Goal: Communication & Community: Connect with others

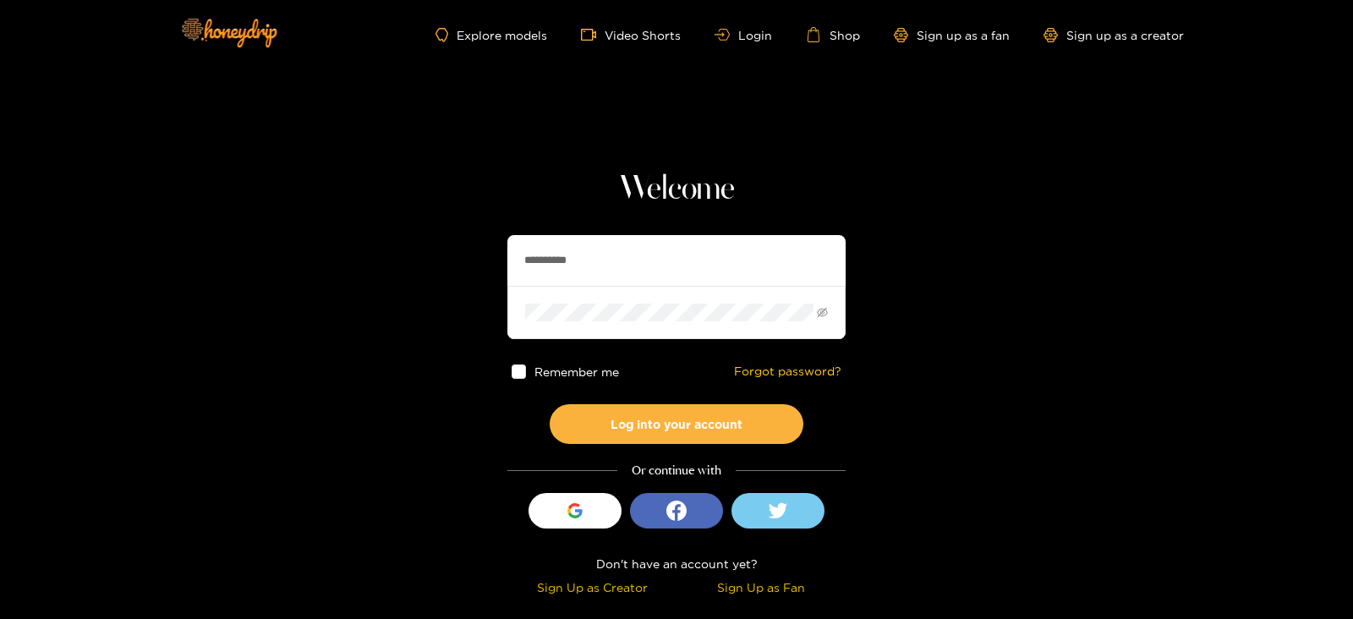
drag, startPoint x: 600, startPoint y: 251, endPoint x: 428, endPoint y: 270, distance: 173.5
click at [428, 270] on section "**********" at bounding box center [676, 300] width 1353 height 601
type input "*******"
click at [550, 404] on button "Log into your account" at bounding box center [677, 424] width 254 height 40
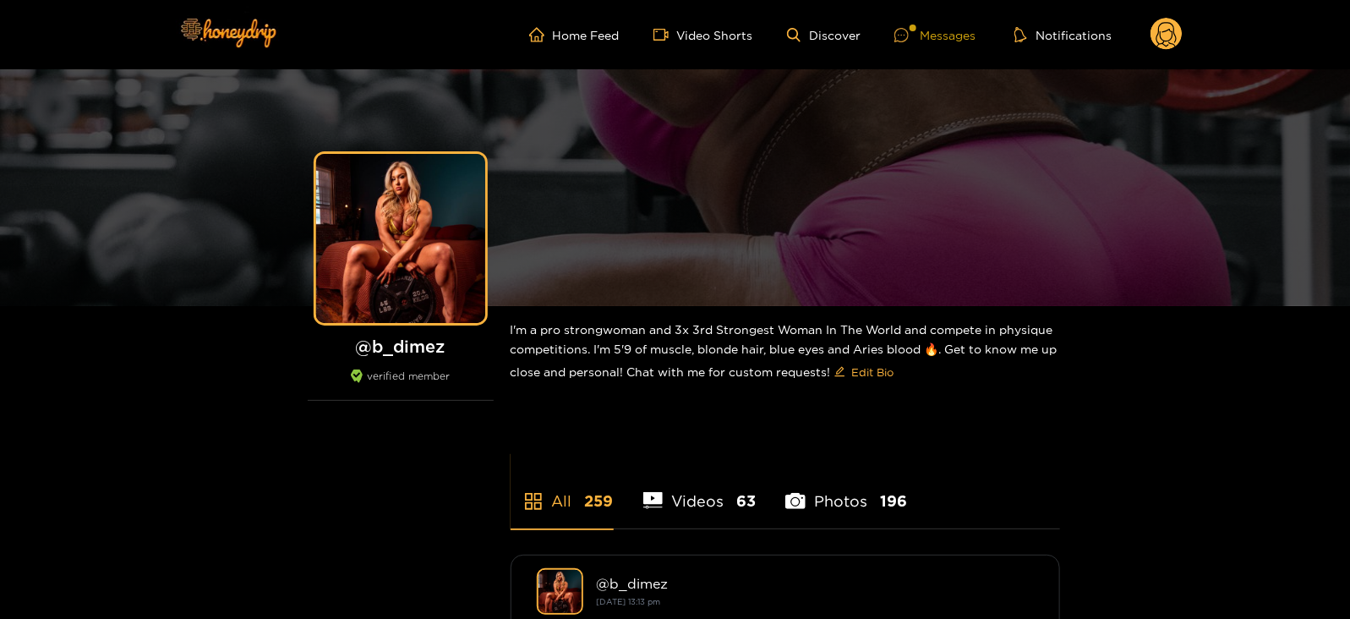
click at [915, 25] on div at bounding box center [913, 28] width 7 height 7
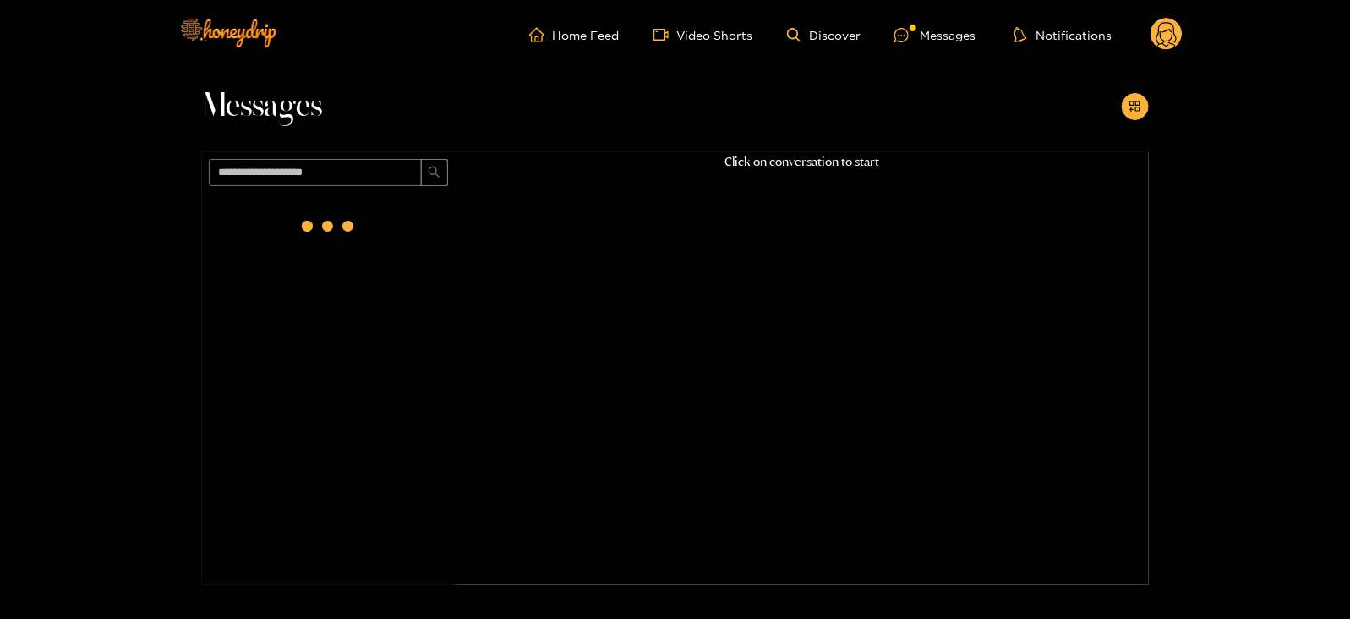
click at [347, 238] on div at bounding box center [329, 227] width 68 height 68
click at [343, 226] on div at bounding box center [341, 226] width 11 height 11
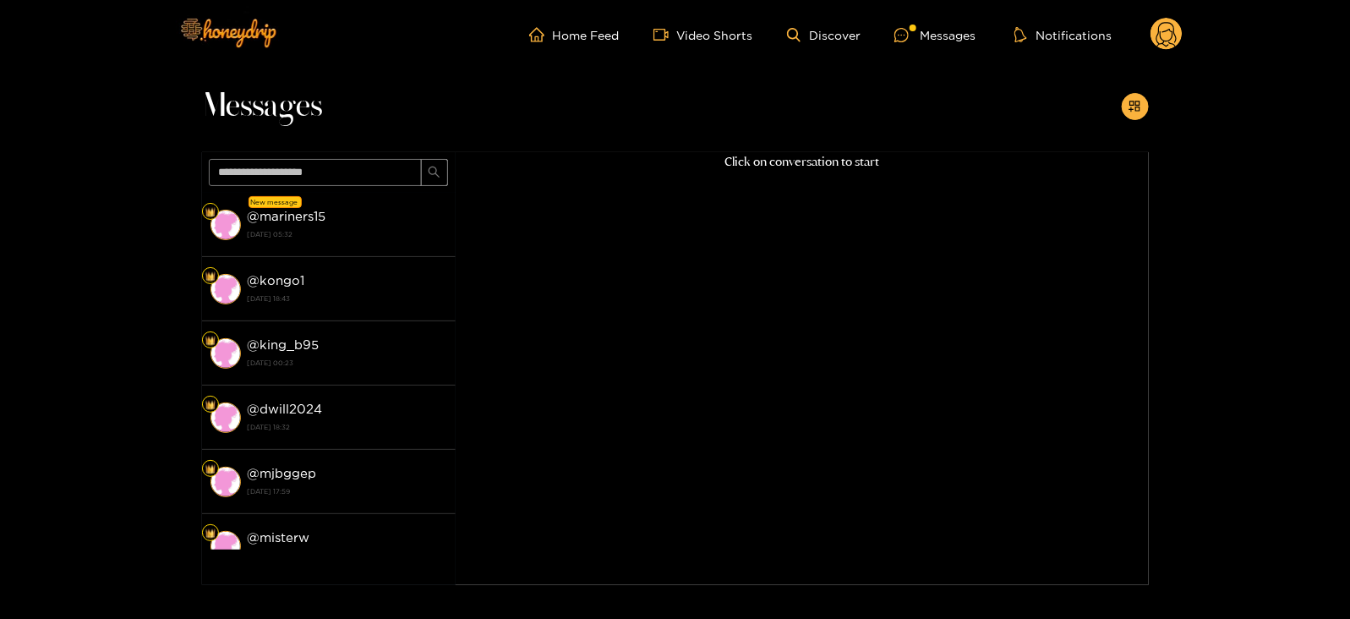
click at [343, 226] on div "@ mariners15 [DATE] 05:32" at bounding box center [348, 224] width 200 height 38
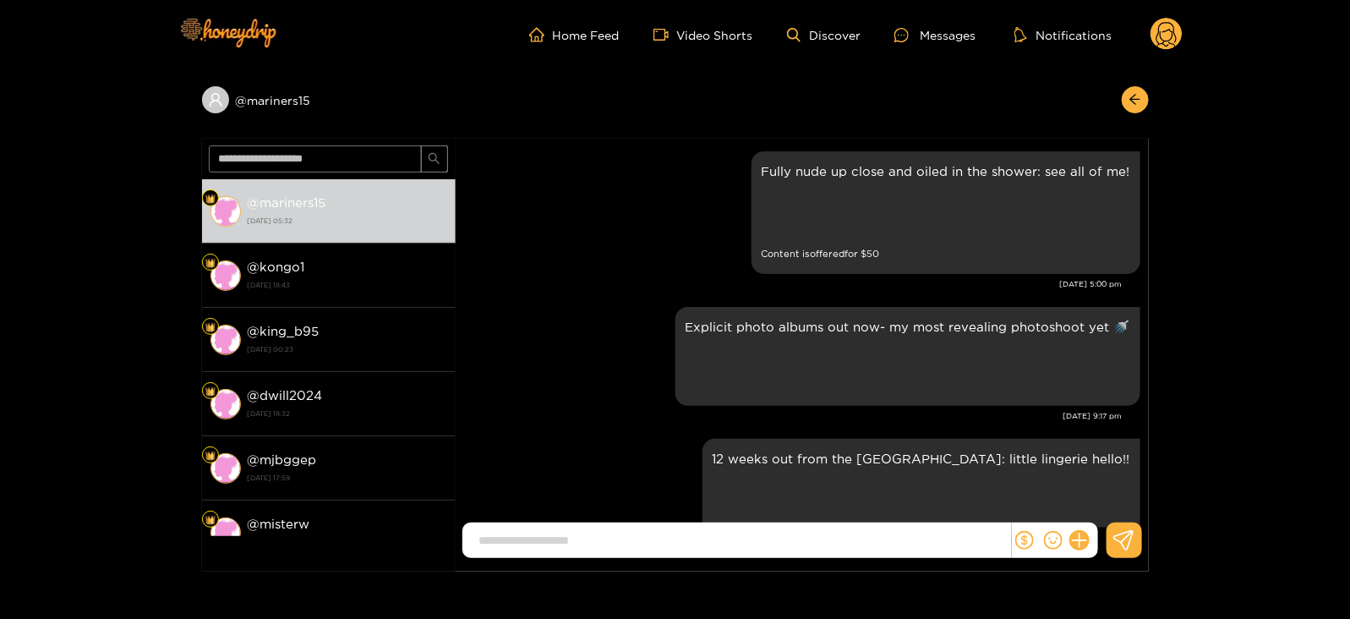
scroll to position [2181, 0]
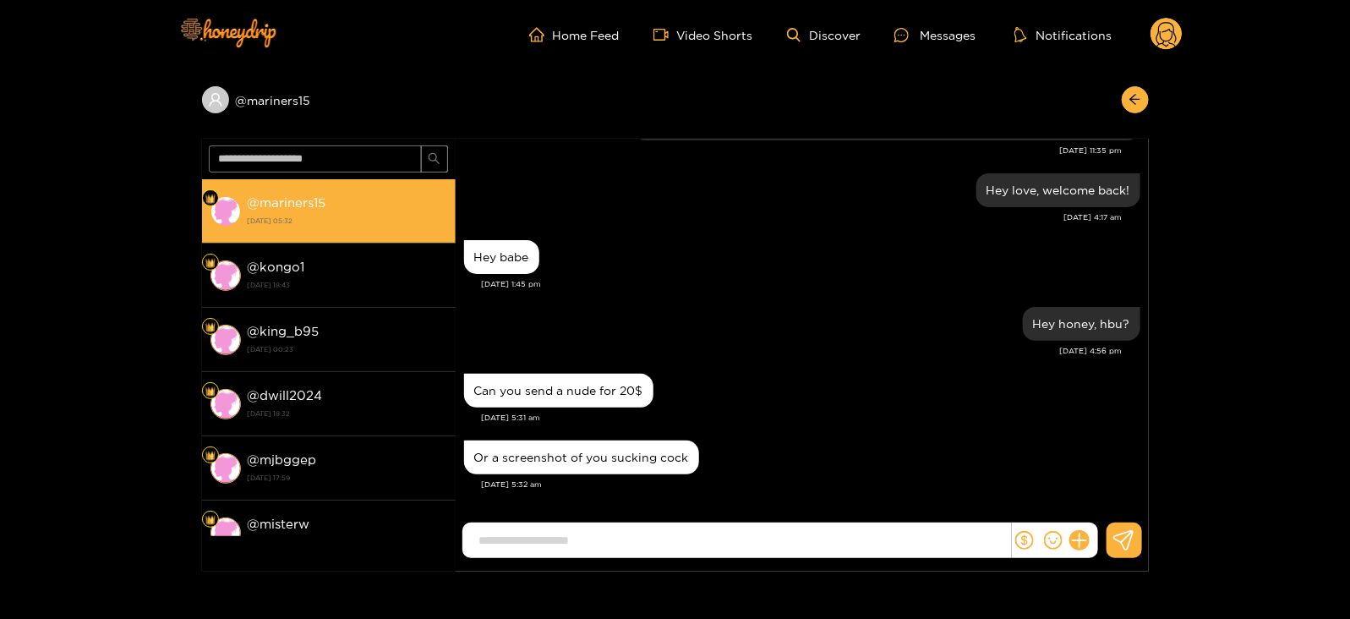
drag, startPoint x: 262, startPoint y: 197, endPoint x: 339, endPoint y: 212, distance: 78.4
click at [339, 212] on div "@ mariners15 [DATE] 05:32" at bounding box center [348, 211] width 200 height 38
click at [273, 179] on li "@ mariners15 [DATE] 05:32" at bounding box center [329, 211] width 254 height 64
drag, startPoint x: 260, startPoint y: 204, endPoint x: 356, endPoint y: 205, distance: 96.4
click at [356, 205] on div "@ mariners15 [DATE] 05:32" at bounding box center [348, 211] width 200 height 38
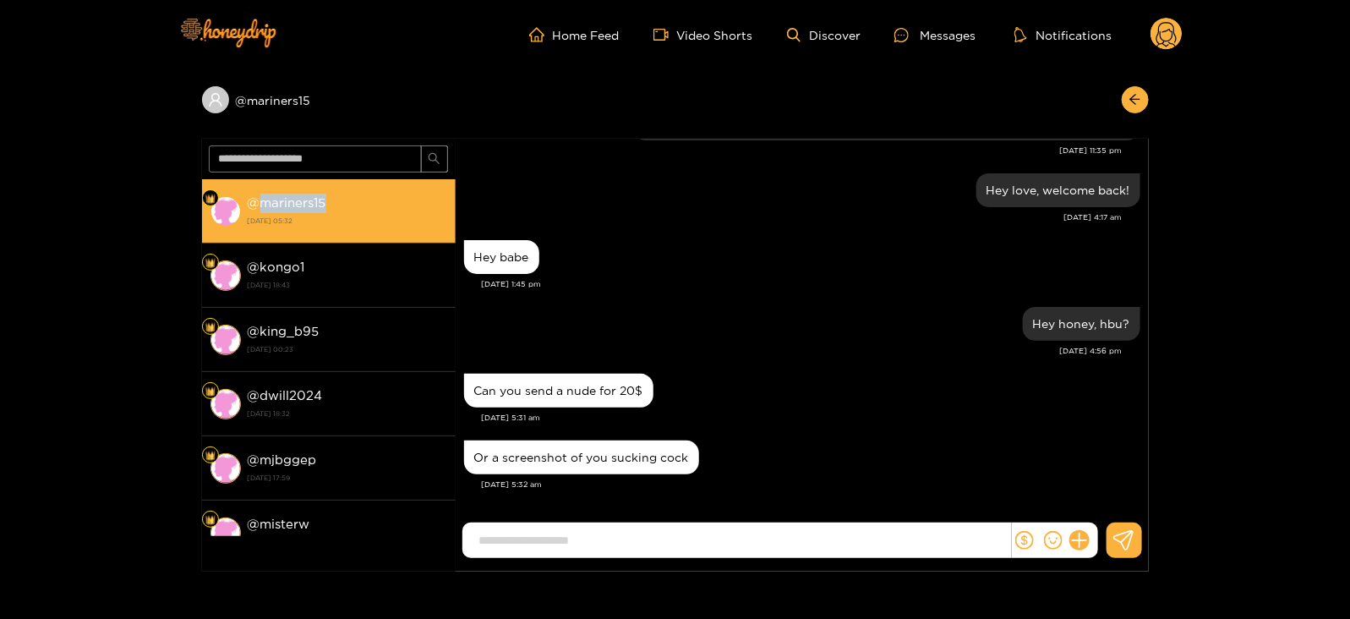
copy strong "mariners15"
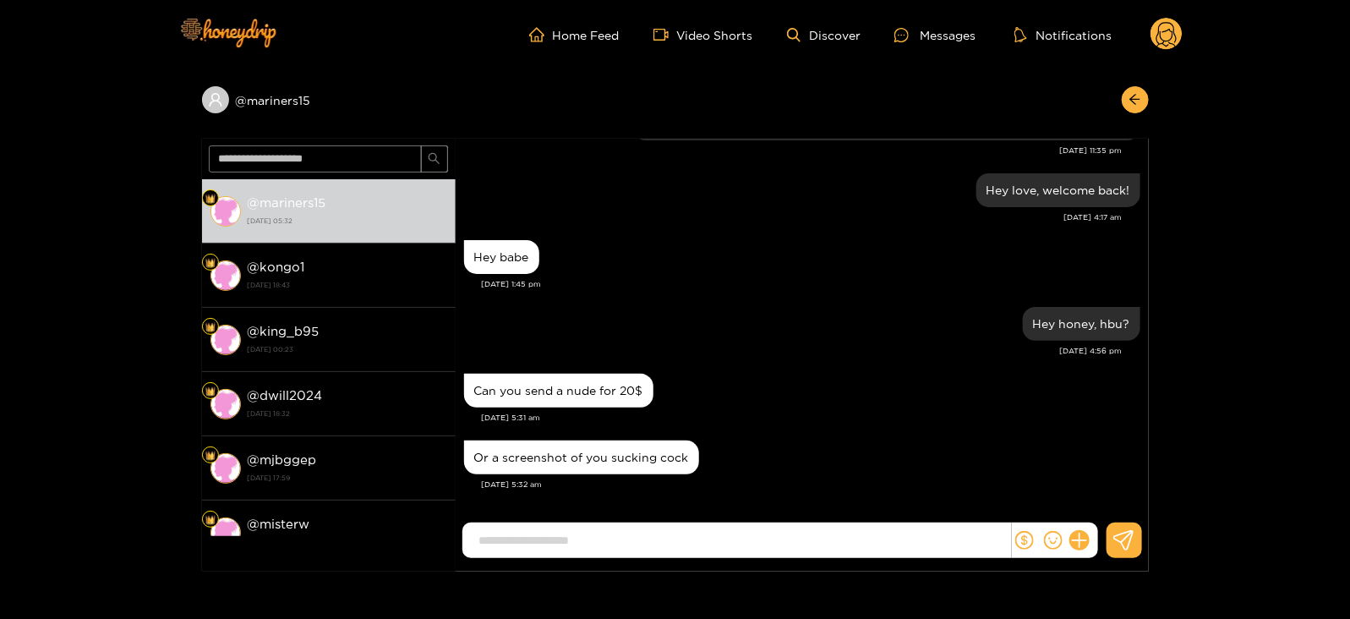
click at [1172, 36] on icon at bounding box center [1167, 37] width 20 height 30
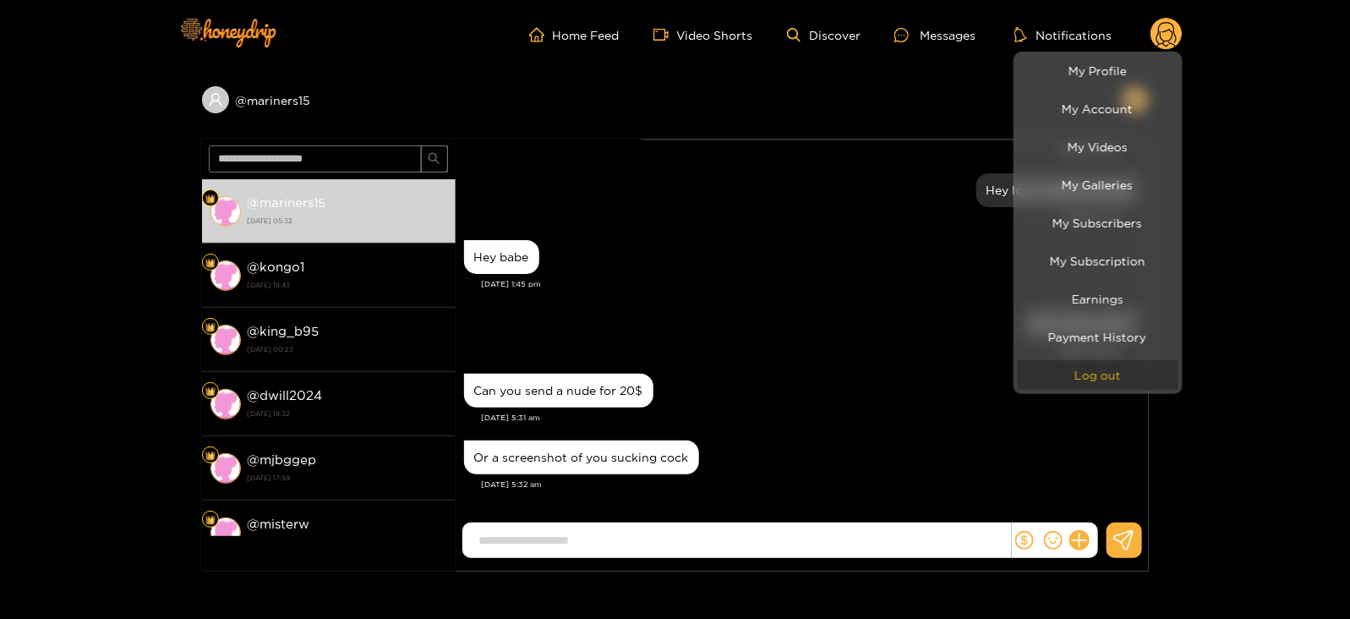
click at [1074, 378] on button "Log out" at bounding box center [1098, 375] width 161 height 30
